Goal: Find contact information: Find contact information

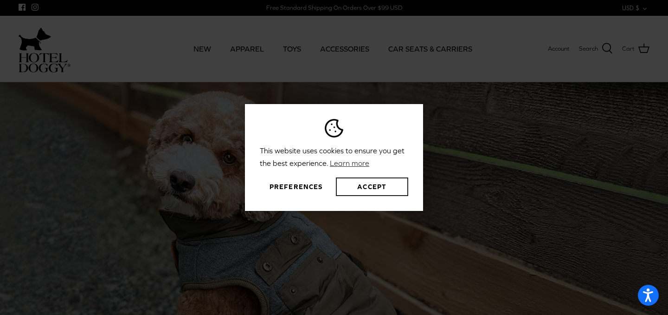
click at [368, 184] on button "Accept" at bounding box center [372, 186] width 72 height 19
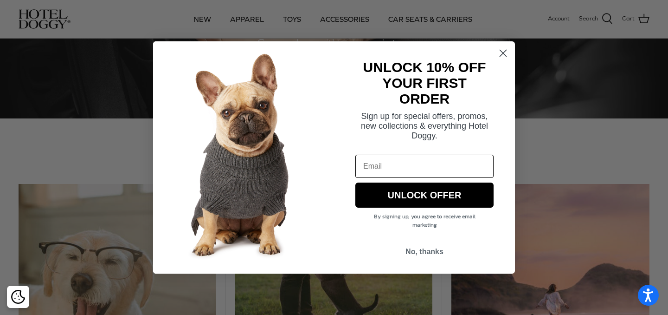
scroll to position [847, 0]
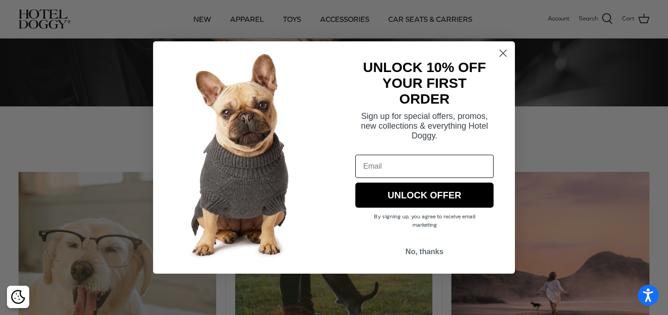
click at [502, 53] on circle "Close dialog" at bounding box center [503, 52] width 15 height 15
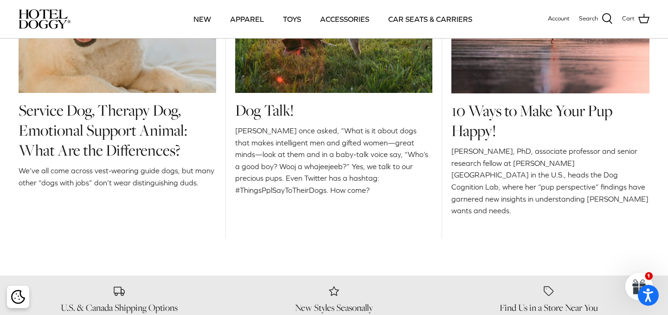
scroll to position [1358, 0]
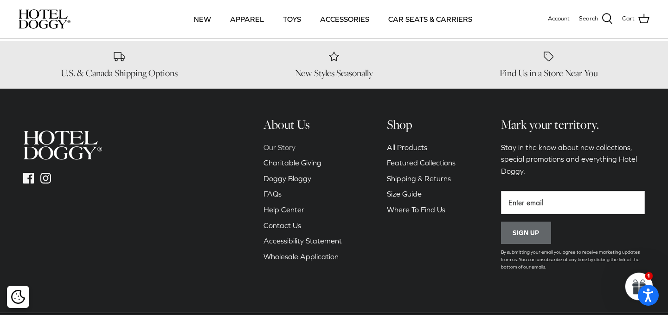
click at [287, 143] on link "Our Story" at bounding box center [280, 147] width 32 height 8
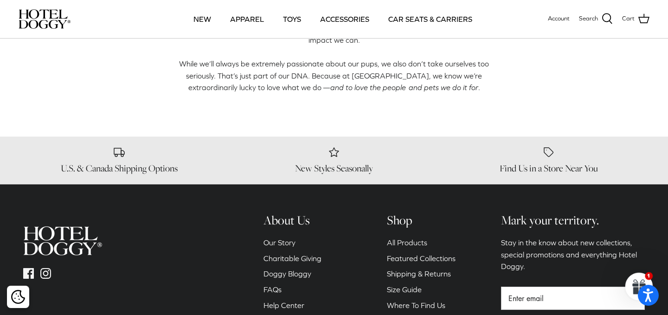
scroll to position [592, 0]
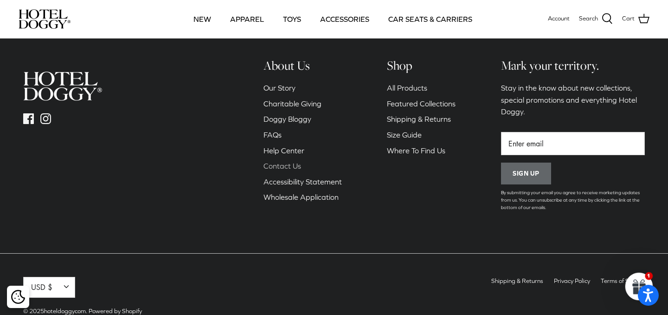
click at [289, 162] on link "Contact Us" at bounding box center [283, 166] width 38 height 8
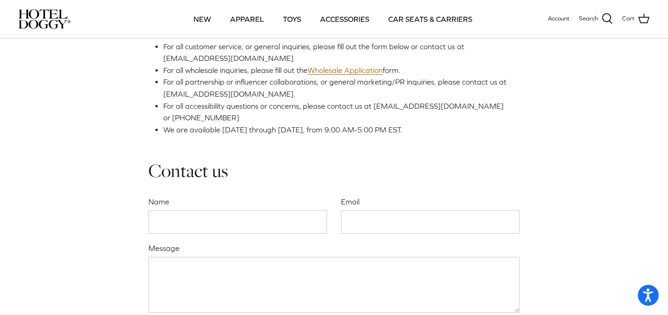
scroll to position [220, 0]
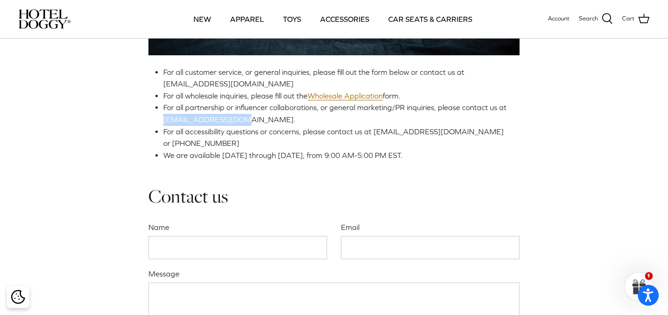
drag, startPoint x: 166, startPoint y: 121, endPoint x: 239, endPoint y: 121, distance: 72.4
click at [239, 121] on span "For all partnership or influencer collaborations, or general marketing/PR inqui…" at bounding box center [334, 113] width 343 height 20
copy span "woof@hoteldoggy.com"
